Goal: Subscribe to service/newsletter

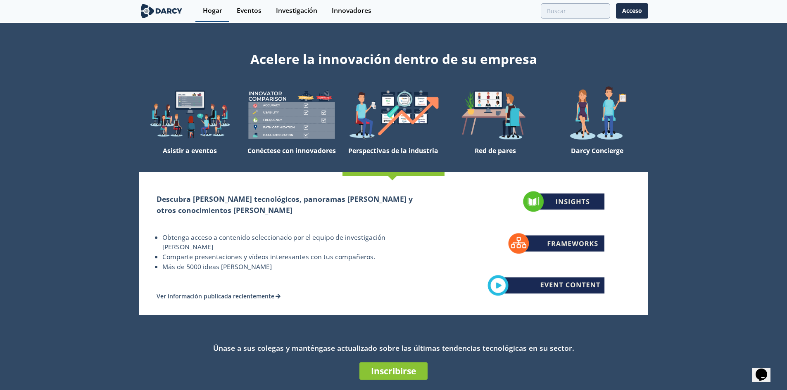
click at [204, 18] on link "Hogar" at bounding box center [212, 11] width 34 height 22
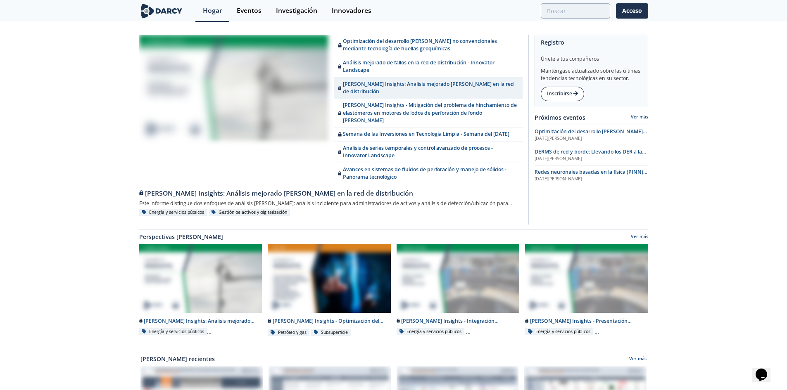
click at [572, 97] on font "Inscribirse" at bounding box center [559, 93] width 25 height 7
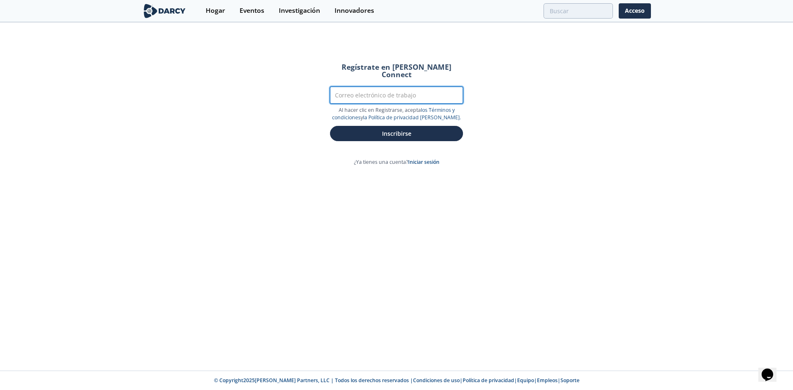
click at [390, 88] on input "Correo electrónico de trabajo" at bounding box center [396, 95] width 133 height 17
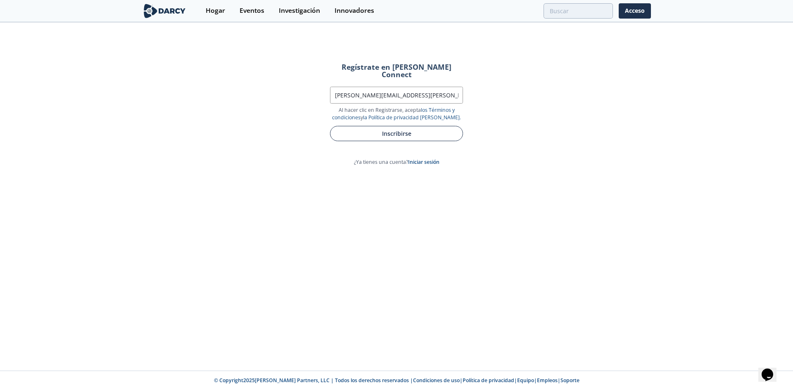
click at [383, 130] on font "Inscribirse" at bounding box center [396, 134] width 29 height 8
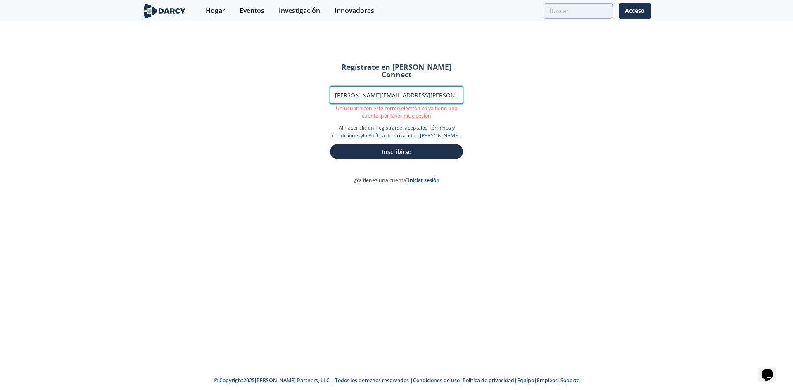
click at [424, 91] on input "[PERSON_NAME][EMAIL_ADDRESS][PERSON_NAME][PERSON_NAME][DOMAIN_NAME]" at bounding box center [396, 95] width 133 height 17
type input "[PERSON_NAME][EMAIL_ADDRESS][PERSON_NAME][PERSON_NAME][DOMAIN_NAME]"
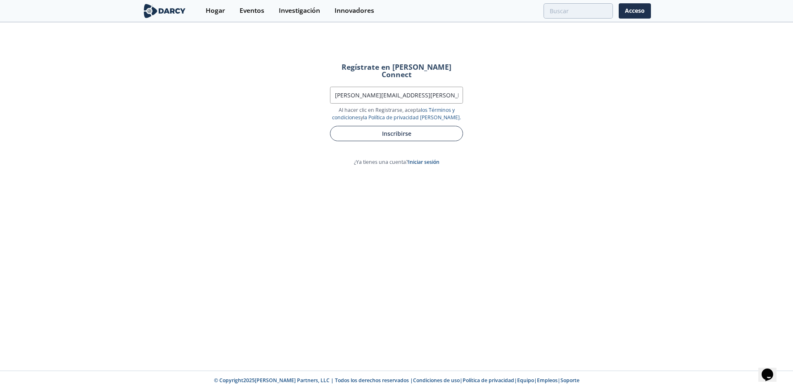
click at [424, 142] on form "Regístrate en [PERSON_NAME] Connect Correo electrónico de trabajo [PERSON_NAME]…" at bounding box center [396, 102] width 156 height 101
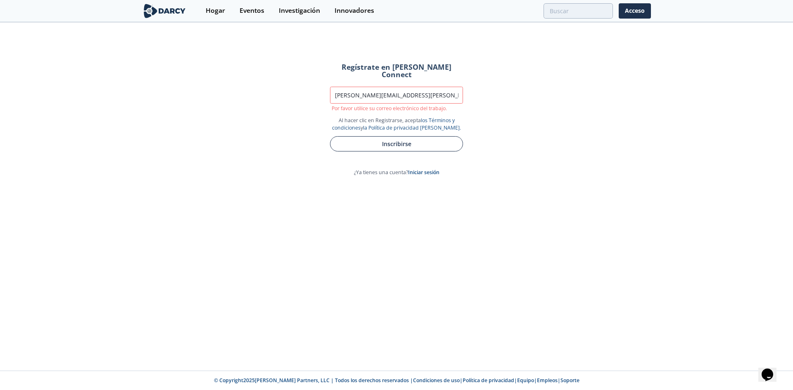
click at [395, 140] on font "Inscribirse" at bounding box center [396, 144] width 29 height 8
click at [173, 12] on img at bounding box center [164, 11] width 45 height 14
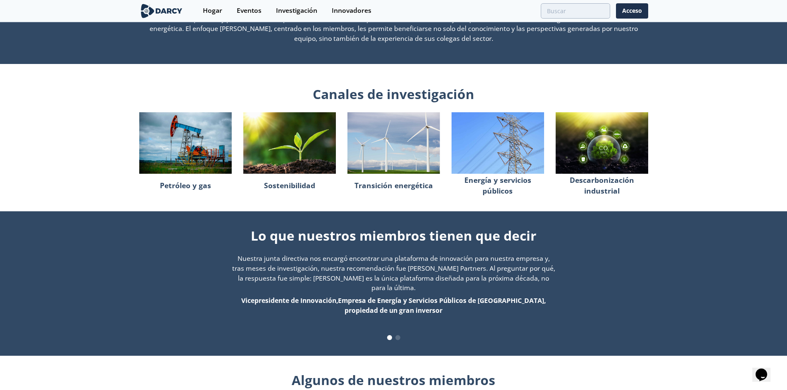
scroll to position [619, 0]
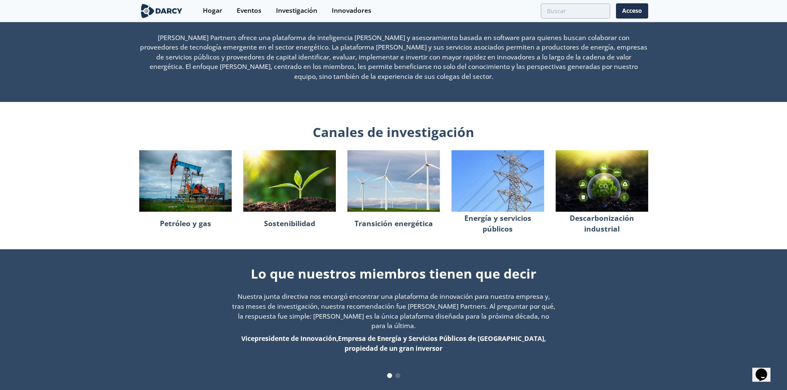
click at [383, 183] on img at bounding box center [393, 181] width 92 height 62
click at [400, 226] on font "Transición energética" at bounding box center [393, 223] width 78 height 10
drag, startPoint x: 489, startPoint y: 221, endPoint x: 523, endPoint y: 237, distance: 37.1
click at [521, 237] on div "Canales de investigación Petróleo y gas Sostenibilidad Transición energética En…" at bounding box center [393, 173] width 509 height 142
drag, startPoint x: 589, startPoint y: 220, endPoint x: 597, endPoint y: 233, distance: 15.9
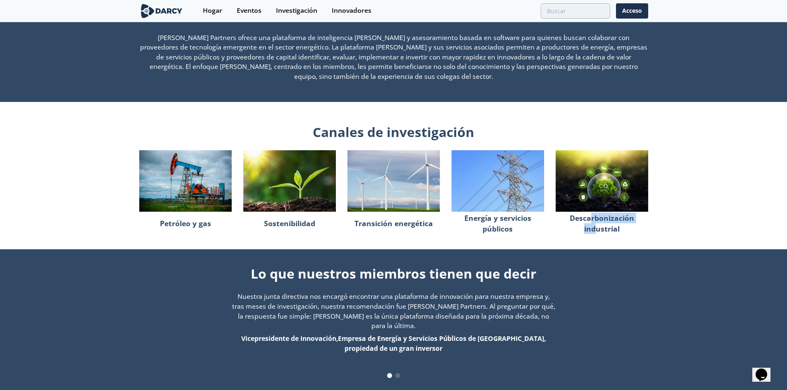
click at [597, 233] on font "Descarbonización industrial" at bounding box center [601, 223] width 64 height 21
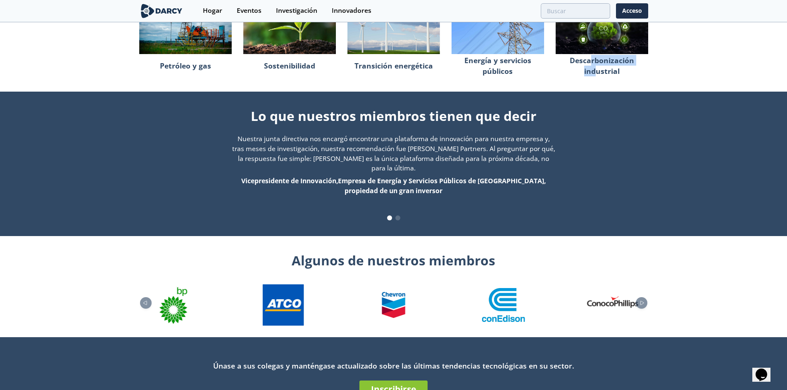
scroll to position [813, 0]
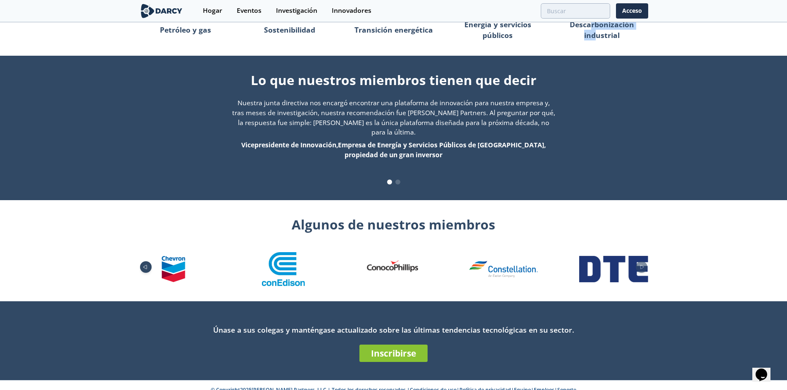
click at [142, 265] on icon "Diapositiva anterior" at bounding box center [145, 267] width 10 height 5
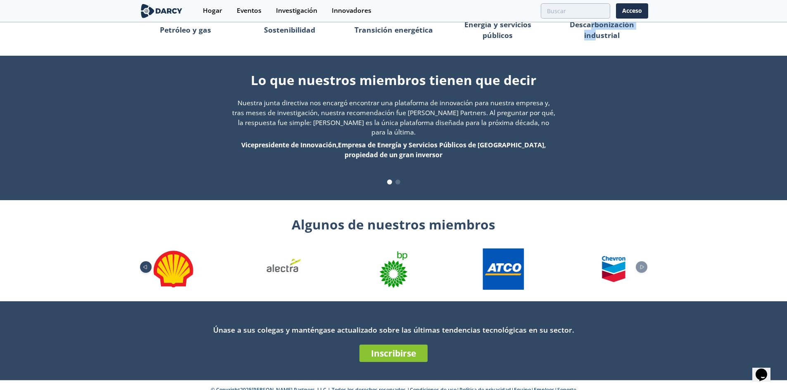
click at [142, 265] on icon "Diapositiva anterior" at bounding box center [145, 267] width 10 height 5
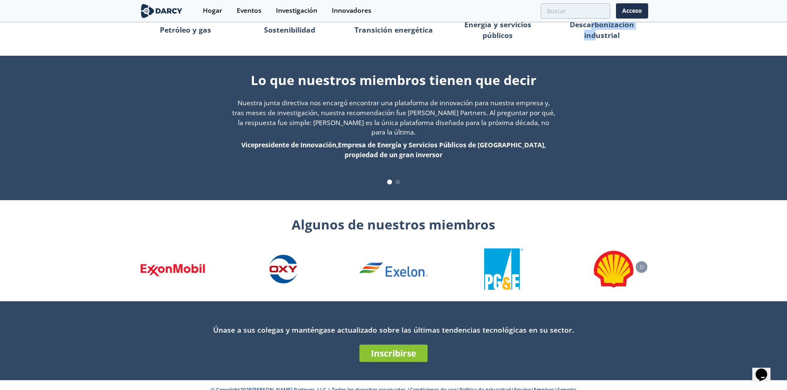
click at [142, 262] on img "1 / 26" at bounding box center [173, 270] width 69 height 16
click at [643, 265] on icon "Siguiente diapositiva" at bounding box center [642, 267] width 10 height 5
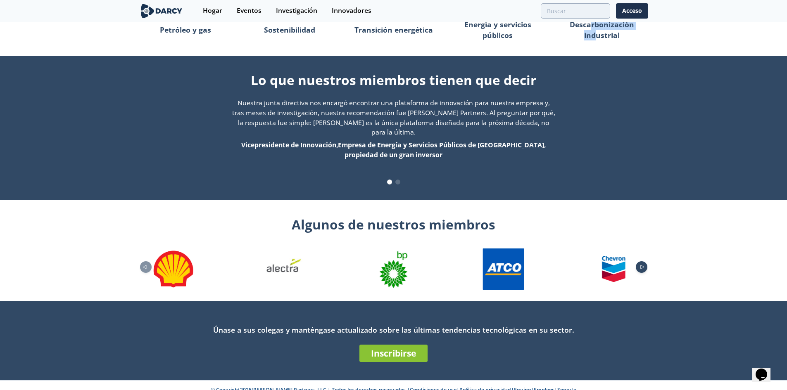
click at [643, 265] on icon "Siguiente diapositiva" at bounding box center [642, 267] width 10 height 5
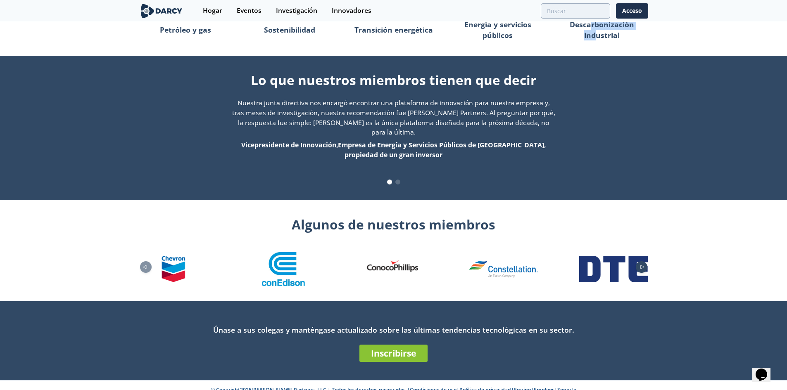
click at [643, 265] on icon "Siguiente diapositiva" at bounding box center [642, 267] width 10 height 5
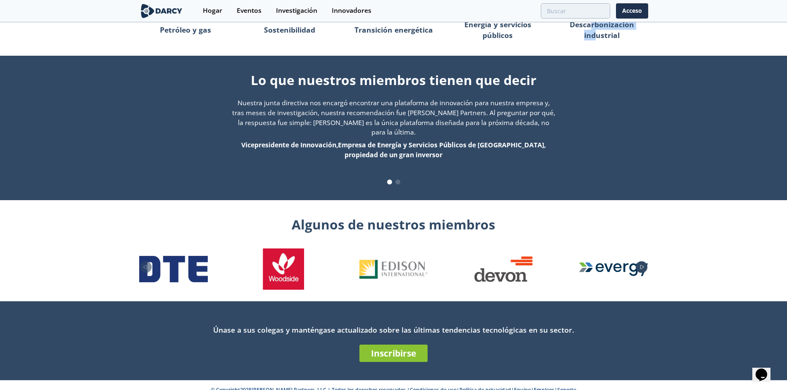
click at [643, 265] on icon "Siguiente diapositiva" at bounding box center [642, 267] width 10 height 5
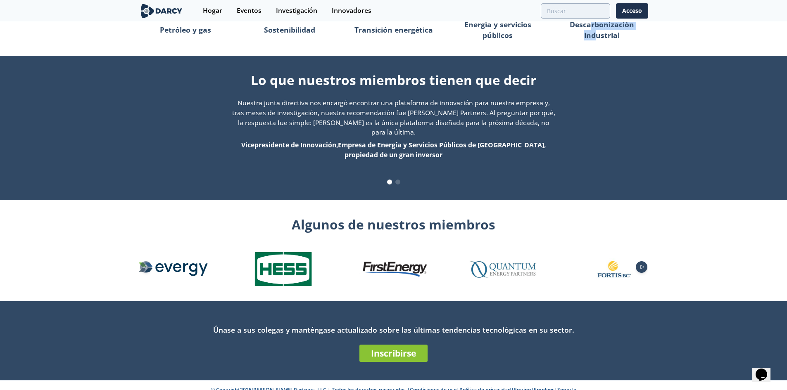
click at [643, 265] on icon "Siguiente diapositiva" at bounding box center [642, 267] width 10 height 5
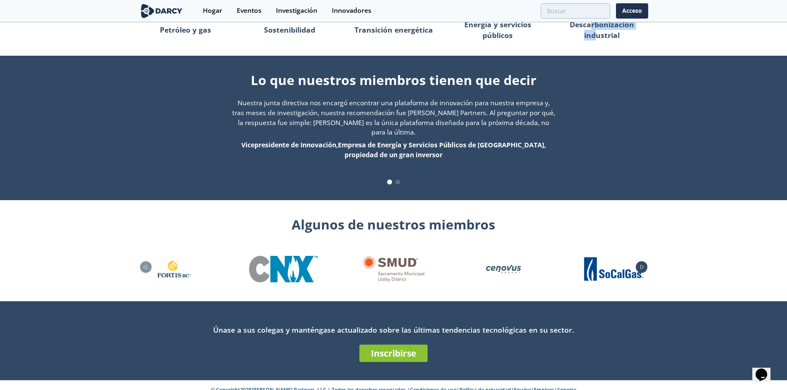
click at [643, 265] on icon "Siguiente diapositiva" at bounding box center [642, 267] width 10 height 5
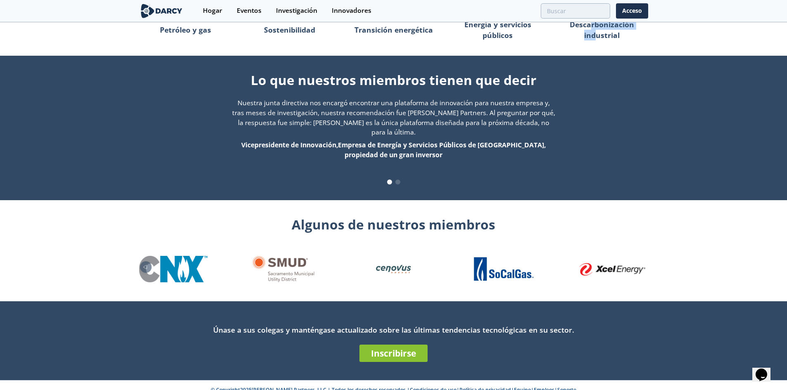
click at [643, 263] on img "26 / 26" at bounding box center [613, 269] width 69 height 13
click at [404, 348] on font "Inscribirse" at bounding box center [393, 354] width 45 height 12
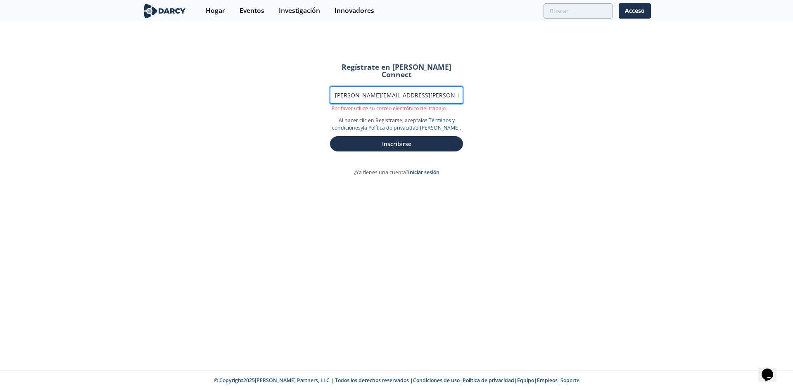
click at [423, 87] on input "[PERSON_NAME][EMAIL_ADDRESS][PERSON_NAME][PERSON_NAME][DOMAIN_NAME]" at bounding box center [396, 95] width 133 height 17
type input "[PERSON_NAME][EMAIL_ADDRESS][PERSON_NAME][PERSON_NAME][DOMAIN_NAME]"
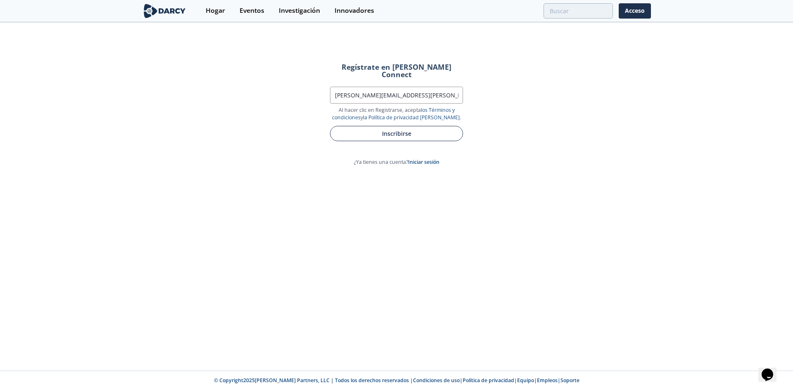
click at [370, 136] on div "Inscribirse" at bounding box center [396, 131] width 133 height 20
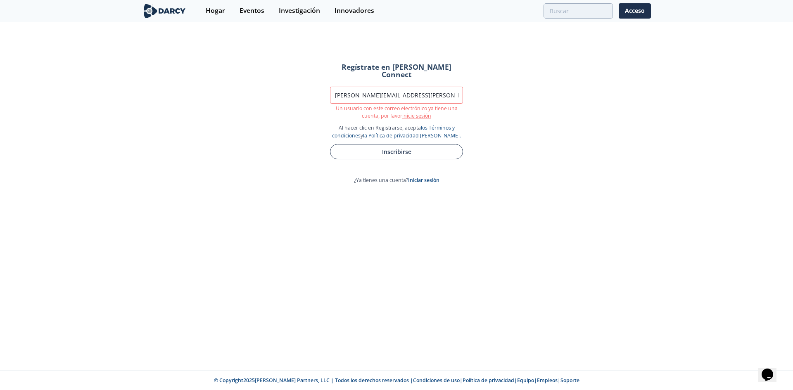
click at [344, 144] on button "Inscribirse" at bounding box center [396, 151] width 133 height 15
click at [262, 143] on div "Regístrate en [PERSON_NAME] Connect Correo electrónico de trabajo [PERSON_NAME]…" at bounding box center [396, 197] width 793 height 348
click at [428, 177] on font "Iniciar sesión" at bounding box center [423, 180] width 31 height 7
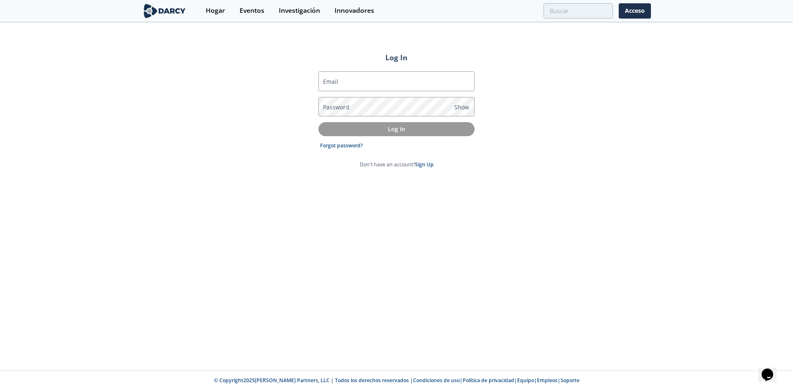
type input "[PERSON_NAME][EMAIL_ADDRESS][PERSON_NAME][PERSON_NAME][DOMAIN_NAME]"
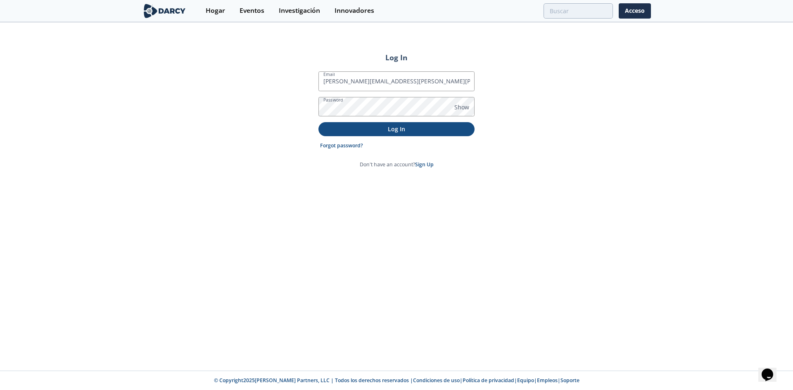
click at [359, 132] on p "Log In" at bounding box center [396, 129] width 145 height 9
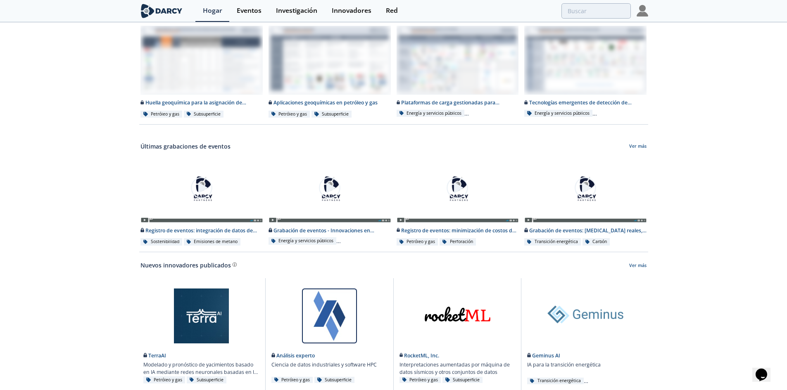
scroll to position [367, 0]
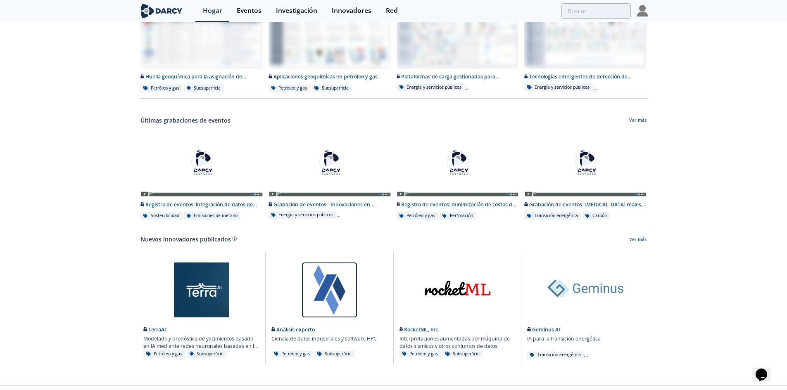
click at [198, 150] on img at bounding box center [201, 161] width 23 height 23
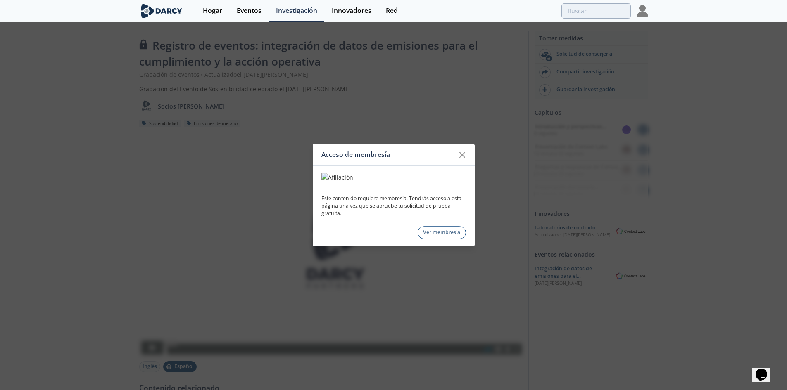
click at [433, 232] on font "Ver membresía" at bounding box center [441, 232] width 37 height 7
click at [465, 156] on icon at bounding box center [462, 155] width 10 height 10
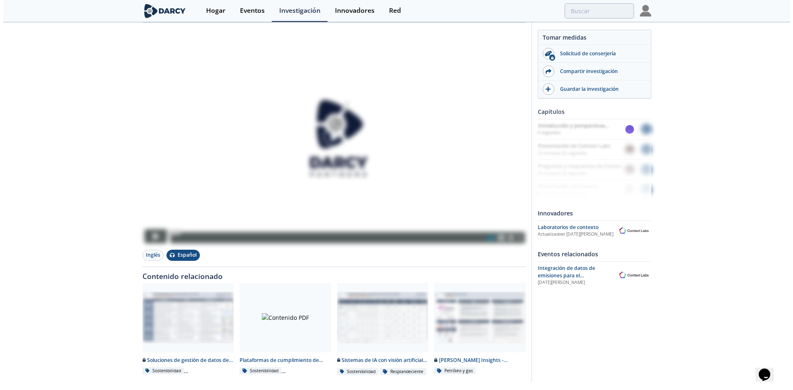
scroll to position [134, 0]
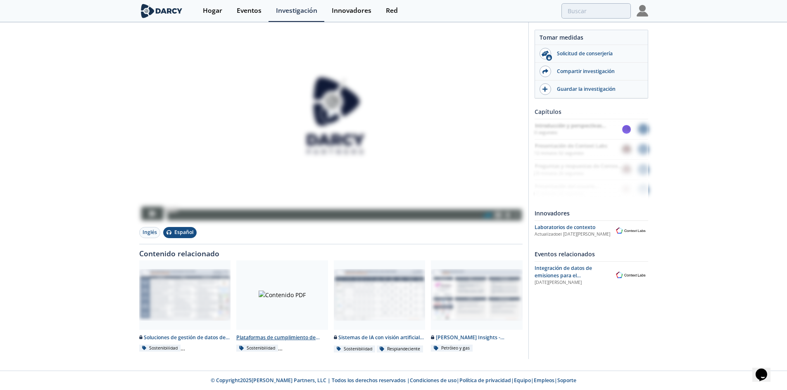
click at [270, 292] on div at bounding box center [282, 295] width 92 height 69
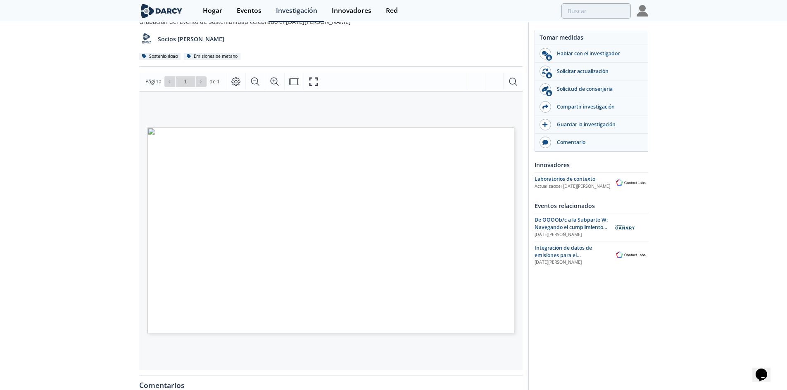
scroll to position [83, 0]
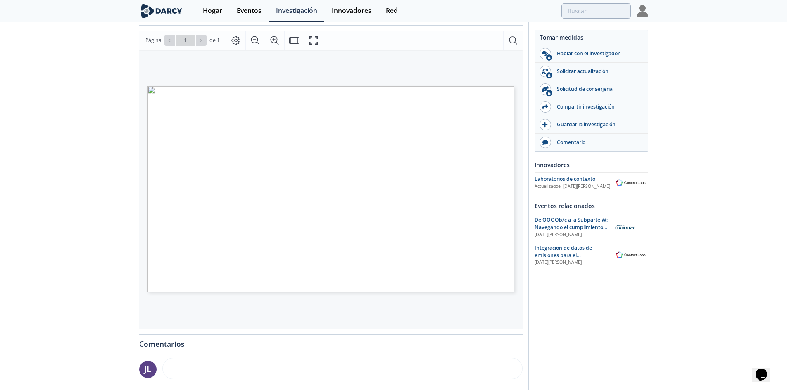
scroll to position [134, 0]
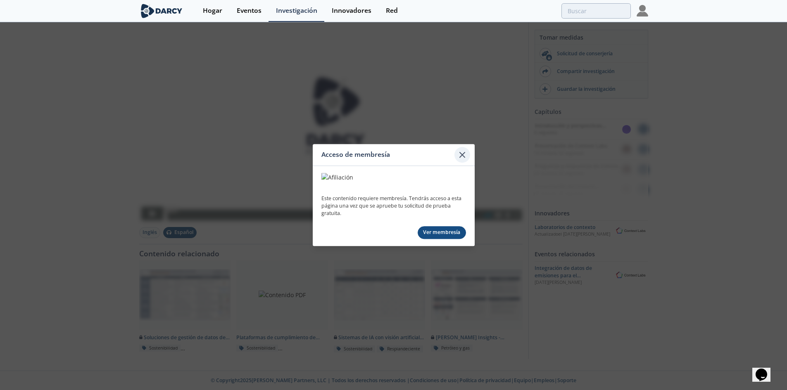
click at [463, 153] on icon at bounding box center [462, 155] width 10 height 10
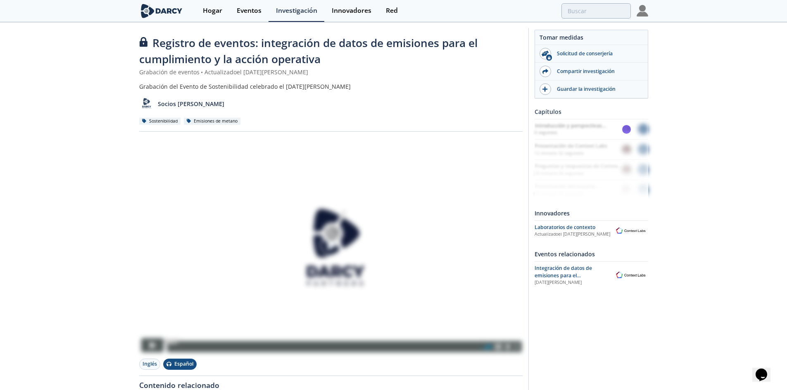
scroll to position [0, 0]
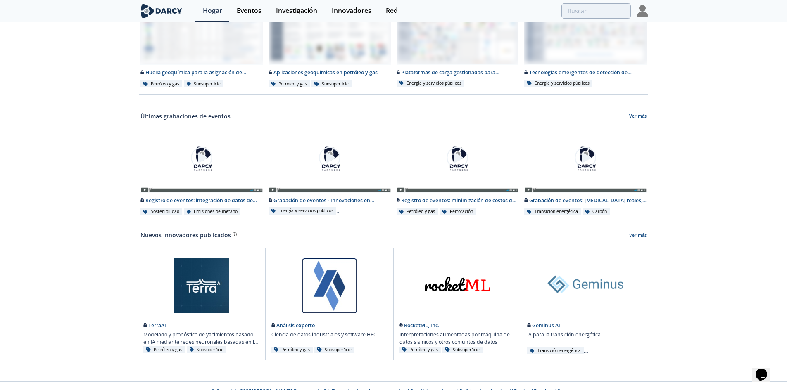
scroll to position [367, 0]
